Goal: Obtain resource: Download file/media

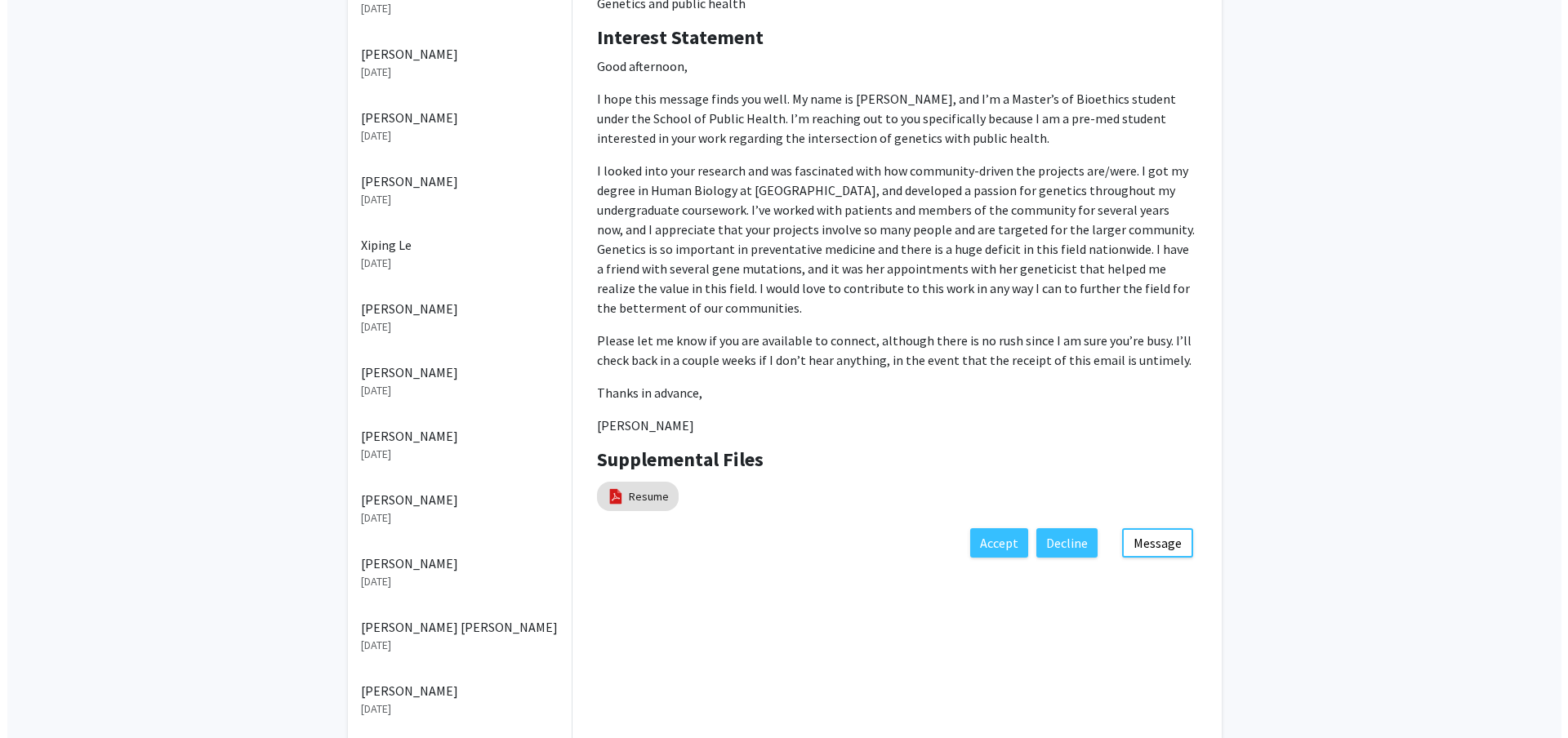
scroll to position [339, 0]
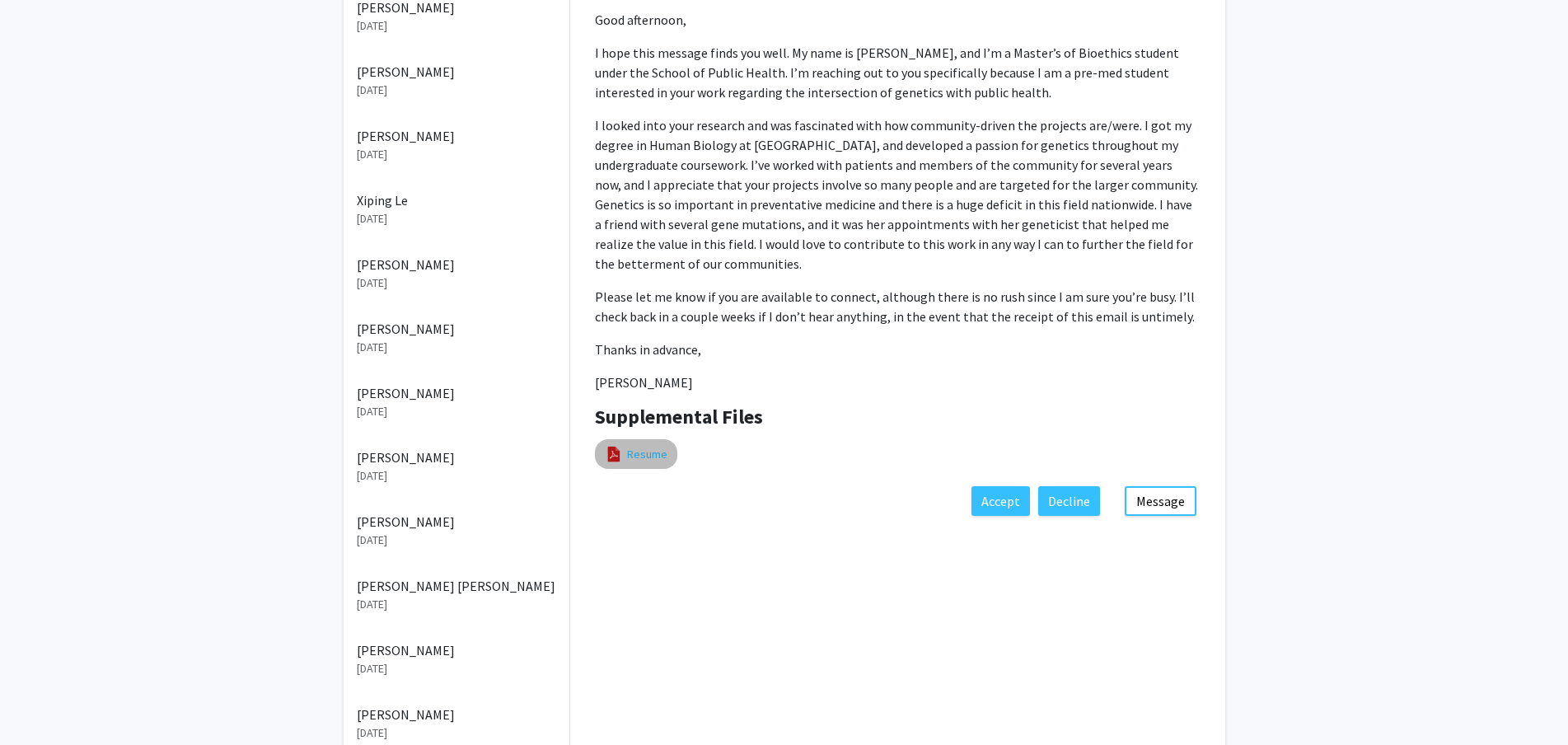
click at [661, 452] on link "Resume" at bounding box center [647, 454] width 41 height 17
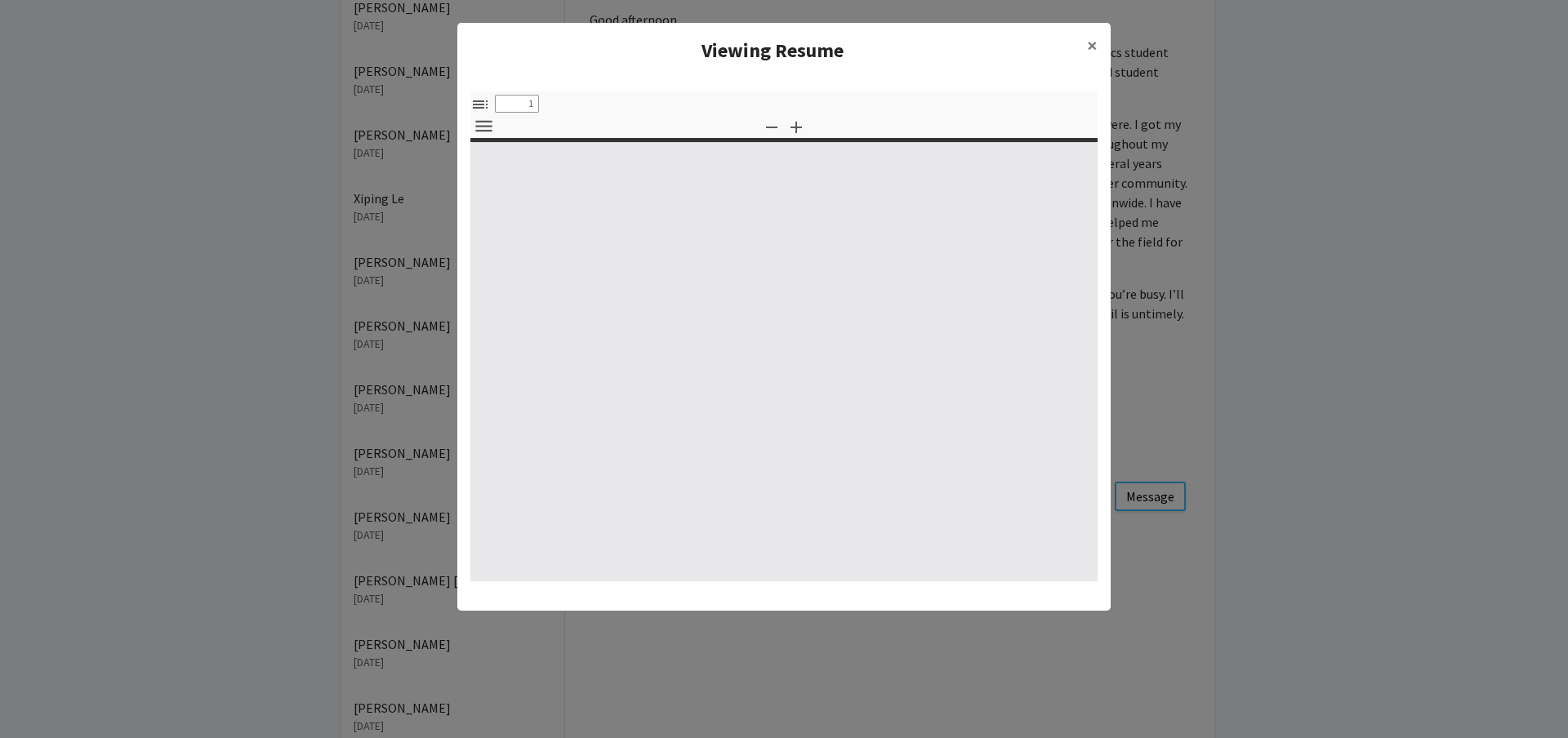
select select "custom"
type input "0"
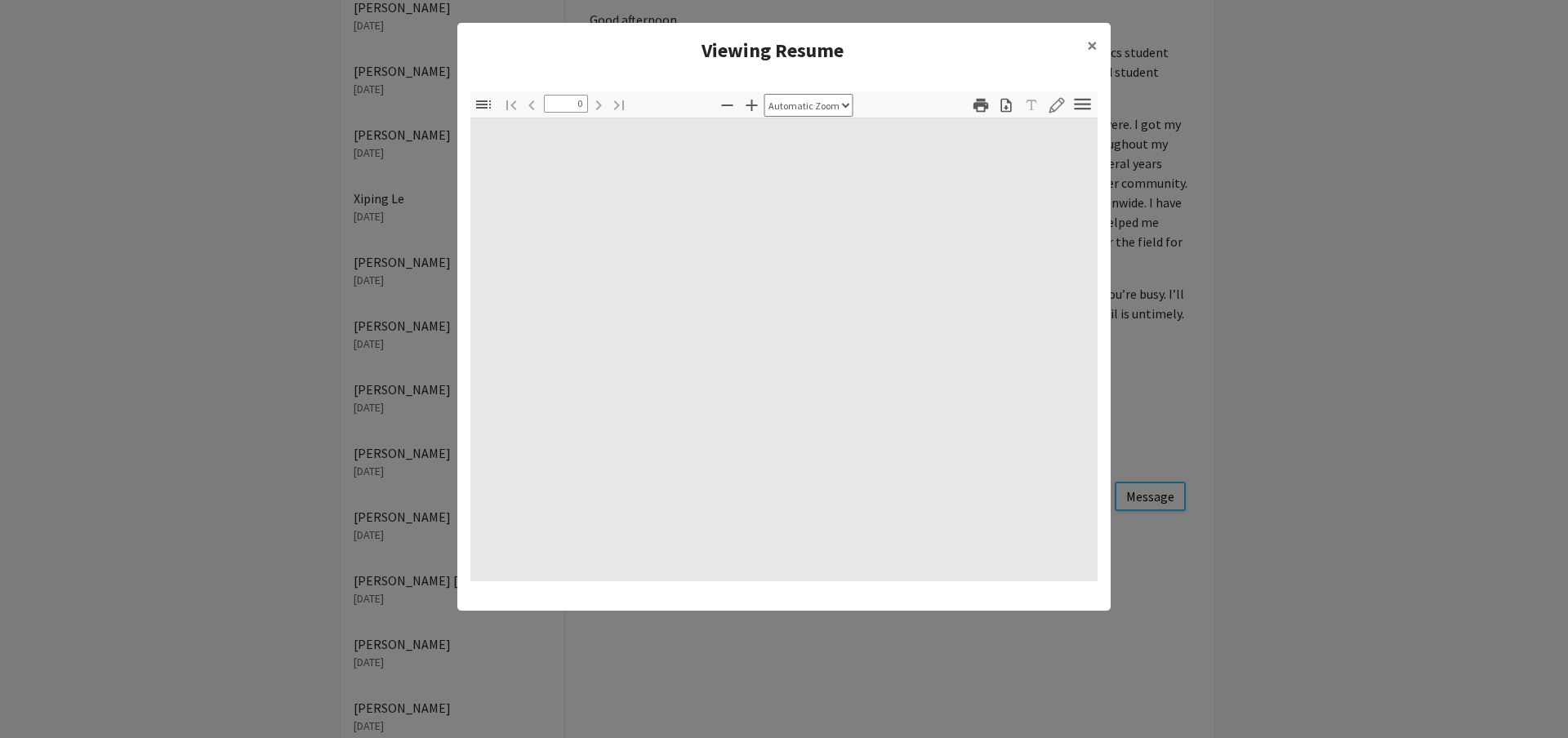
select select "custom"
type input "1"
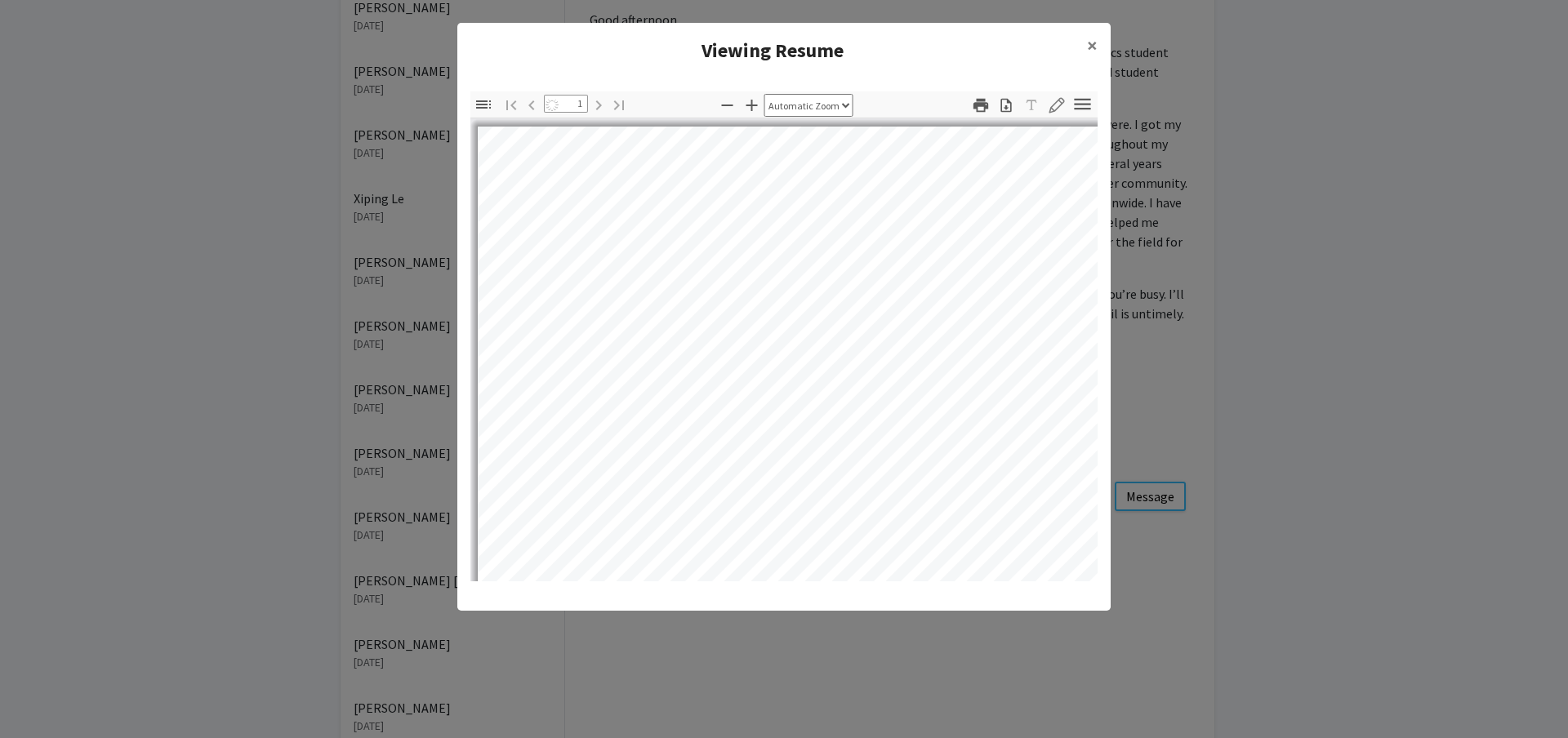
select select "auto"
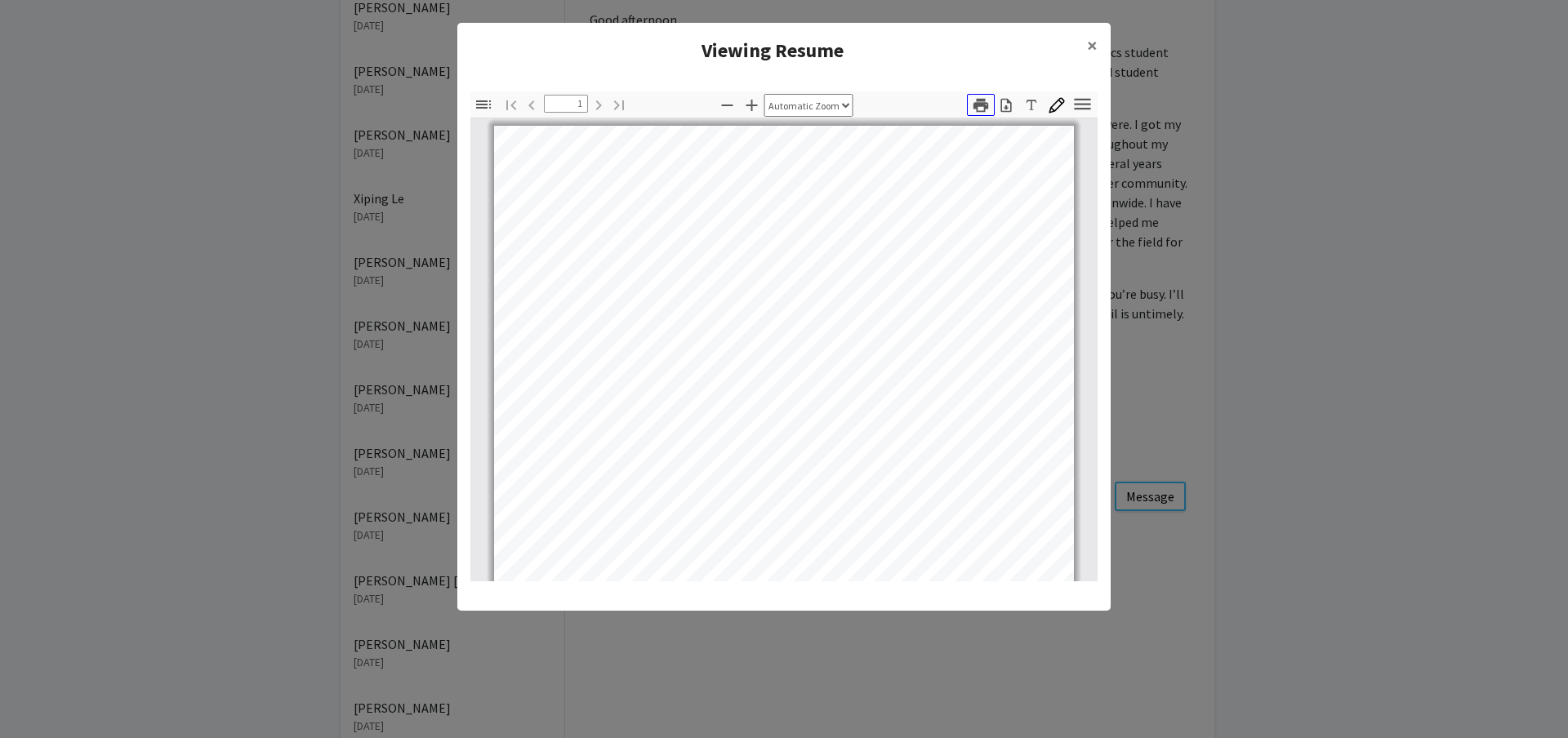
click at [981, 99] on icon "button" at bounding box center [982, 104] width 15 height 14
